Goal: Task Accomplishment & Management: Manage account settings

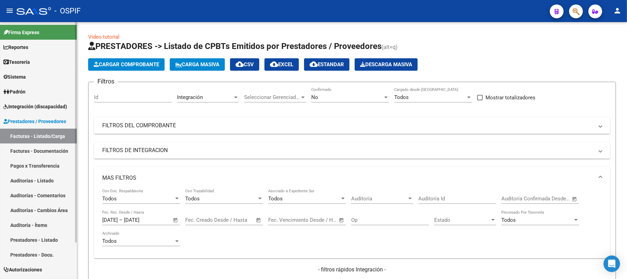
scroll to position [290, 0]
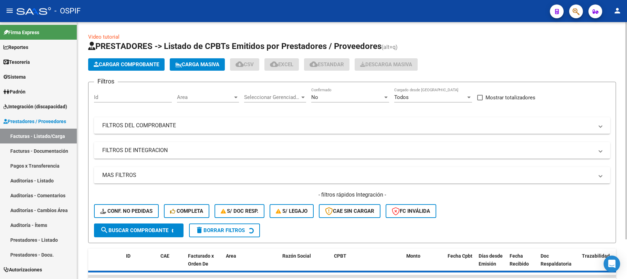
click at [324, 94] on div "No" at bounding box center [347, 97] width 72 height 6
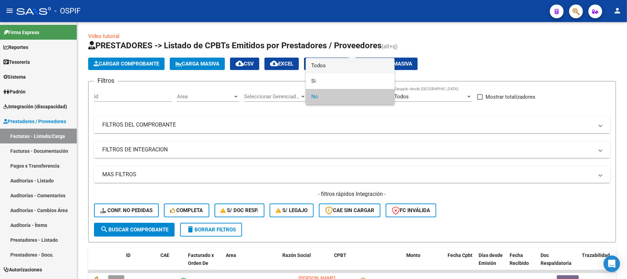
scroll to position [0, 16]
click at [345, 71] on span "Todos" at bounding box center [350, 66] width 78 height 16
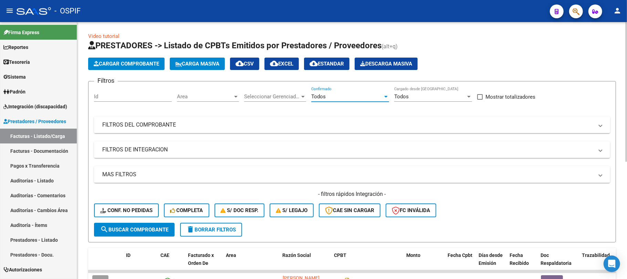
click at [216, 123] on mat-panel-title "FILTROS DEL COMPROBANTE" at bounding box center [348, 125] width 492 height 8
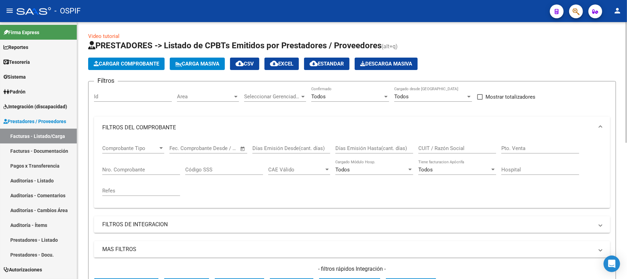
click at [453, 144] on div "CUIT / Razón Social" at bounding box center [458, 145] width 78 height 15
click at [451, 147] on input "CUIT / Razón Social" at bounding box center [458, 148] width 78 height 6
type input "[PERSON_NAME]"
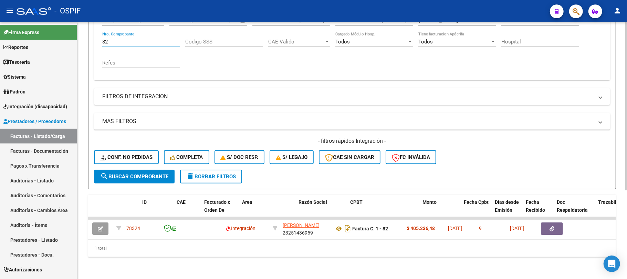
scroll to position [0, 0]
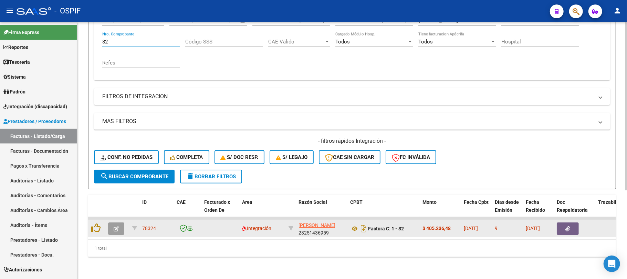
type input "82"
click at [116, 225] on button "button" at bounding box center [116, 228] width 16 height 12
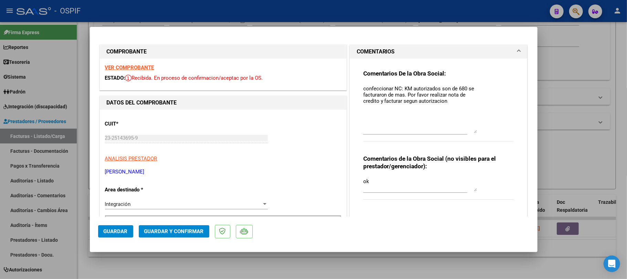
drag, startPoint x: 470, startPoint y: 97, endPoint x: 480, endPoint y: 132, distance: 35.8
click at [480, 132] on div "Comentarios De la Obra Social: confeccionar NC: KM autorizados son de 680 se fa…" at bounding box center [438, 109] width 151 height 79
drag, startPoint x: 449, startPoint y: 108, endPoint x: 380, endPoint y: 87, distance: 72.0
click at [380, 87] on textarea "confeccionar NC: KM autorizados son de 680 se facturaron de mas. Por favor real…" at bounding box center [420, 109] width 114 height 48
click at [449, 111] on textarea "confeccionar NC: KM autorizados son de 680 se facturaron de mas. Por favor real…" at bounding box center [420, 109] width 114 height 48
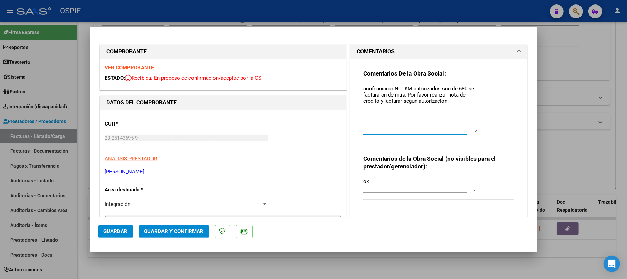
drag, startPoint x: 462, startPoint y: 104, endPoint x: 321, endPoint y: 78, distance: 142.9
click at [392, 181] on textarea "ok" at bounding box center [420, 184] width 114 height 14
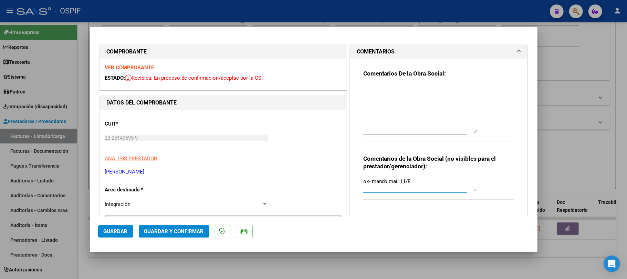
type textarea "ok- mando mail 11/8"
click at [175, 234] on span "Guardar y Confirmar" at bounding box center [174, 231] width 60 height 6
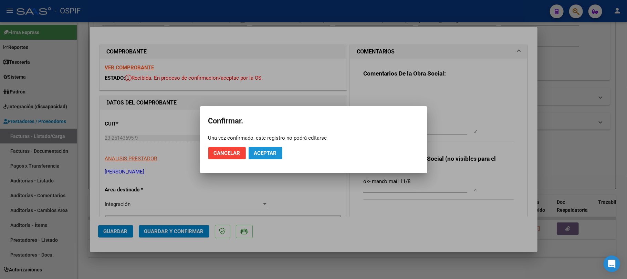
click at [262, 156] on span "Aceptar" at bounding box center [265, 153] width 23 height 6
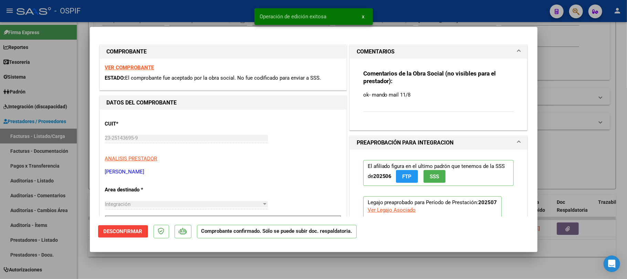
click at [254, 268] on div at bounding box center [313, 139] width 627 height 279
